Goal: Information Seeking & Learning: Learn about a topic

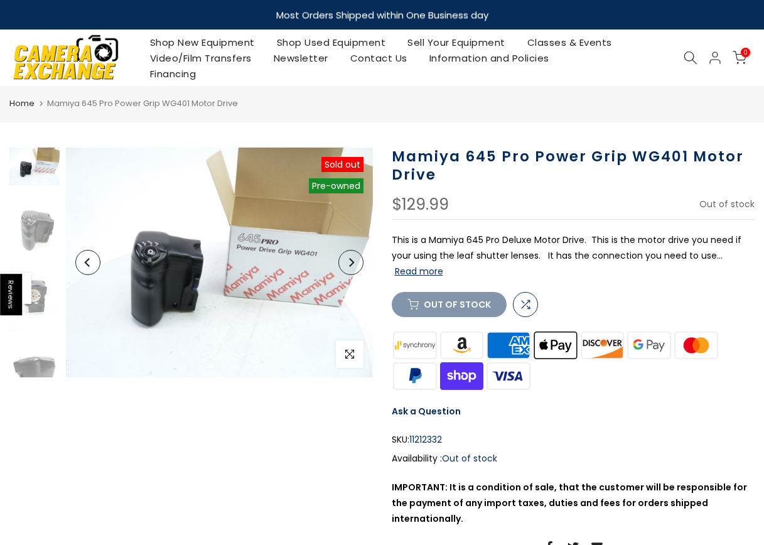
click at [394, 156] on h1 "Mamiya 645 Pro Power Grip WG401 Motor Drive" at bounding box center [574, 166] width 364 height 36
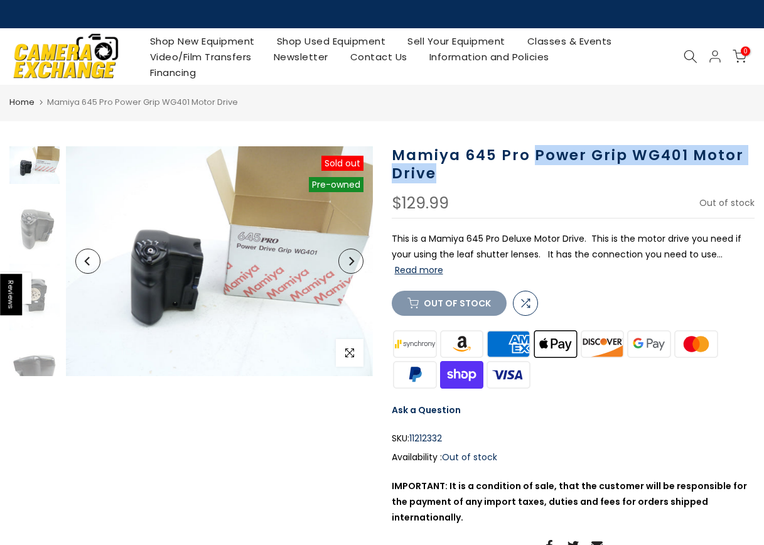
drag, startPoint x: 535, startPoint y: 158, endPoint x: 590, endPoint y: 167, distance: 56.0
click at [590, 167] on h1 "Mamiya 645 Pro Power Grip WG401 Motor Drive" at bounding box center [574, 164] width 364 height 36
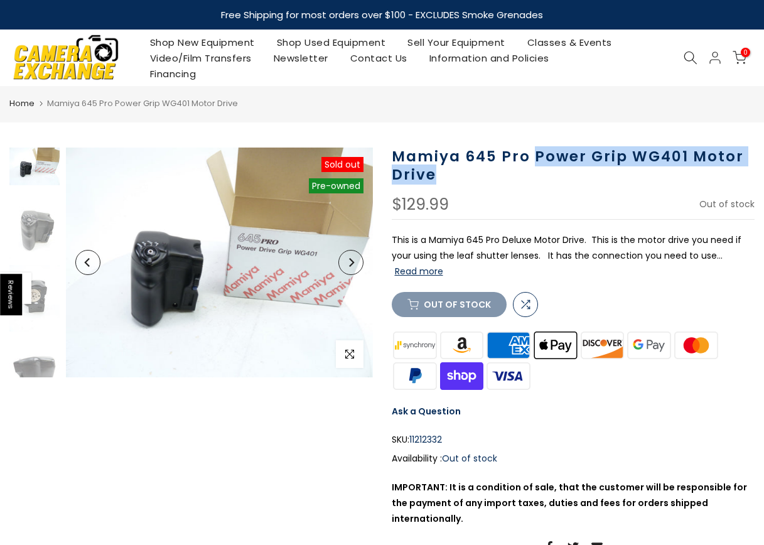
drag, startPoint x: 590, startPoint y: 167, endPoint x: 595, endPoint y: 156, distance: 11.5
copy h1 "Power Grip WG401 Motor Drive"
drag, startPoint x: 464, startPoint y: 153, endPoint x: 523, endPoint y: 178, distance: 63.6
click at [523, 178] on h1 "Mamiya 645 Pro Power Grip WG401 Motor Drive" at bounding box center [574, 166] width 364 height 36
drag, startPoint x: 523, startPoint y: 178, endPoint x: 501, endPoint y: 158, distance: 29.4
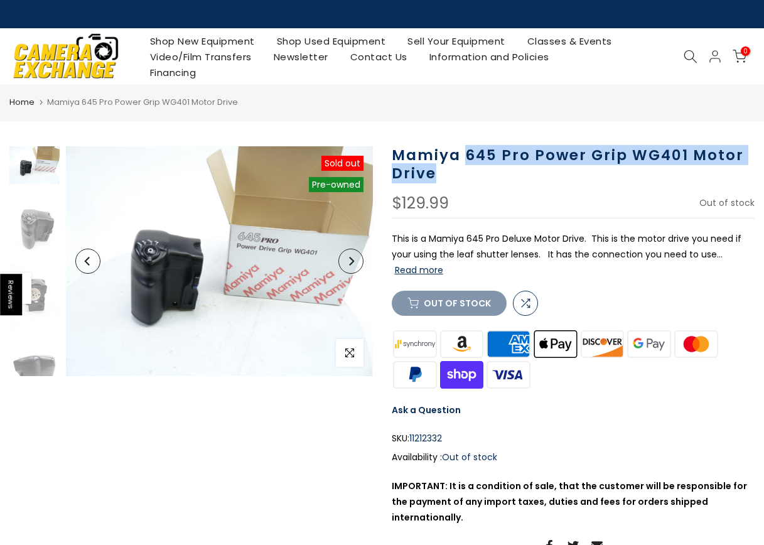
copy h1 "645 Pro Power Grip WG401 Motor Drive"
